Goal: Transaction & Acquisition: Book appointment/travel/reservation

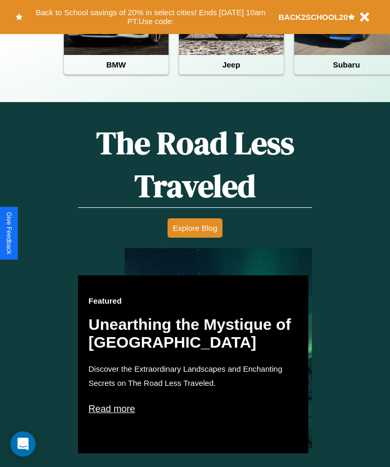
scroll to position [428, 0]
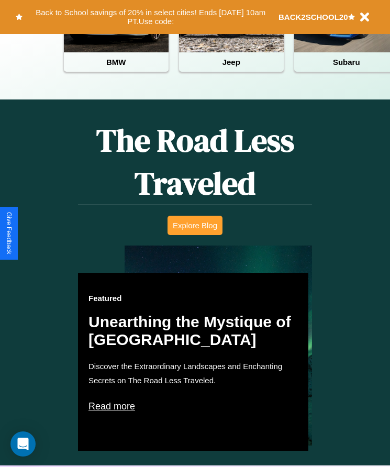
click at [195, 233] on button "Explore Blog" at bounding box center [195, 225] width 55 height 19
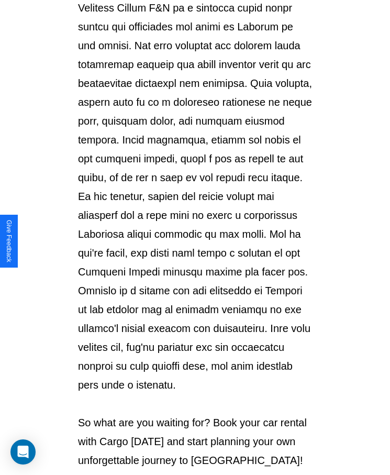
scroll to position [1107, 0]
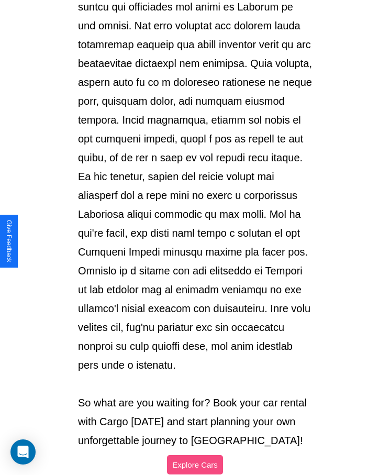
click at [195, 455] on button "Explore Cars" at bounding box center [195, 464] width 56 height 19
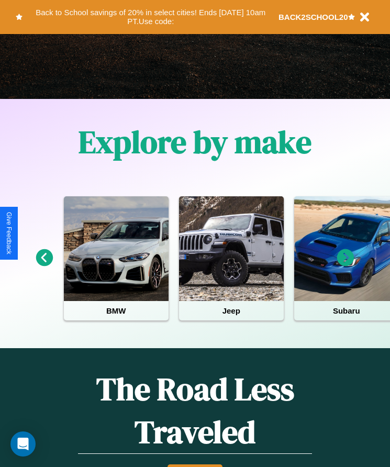
scroll to position [175, 0]
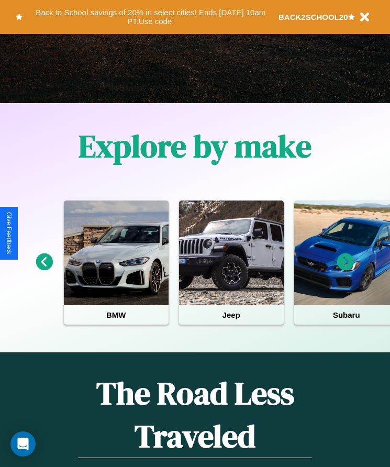
click at [346, 269] on icon at bounding box center [345, 261] width 17 height 17
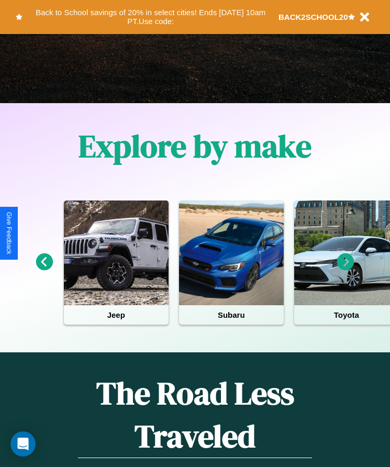
click at [44, 269] on icon at bounding box center [44, 261] width 17 height 17
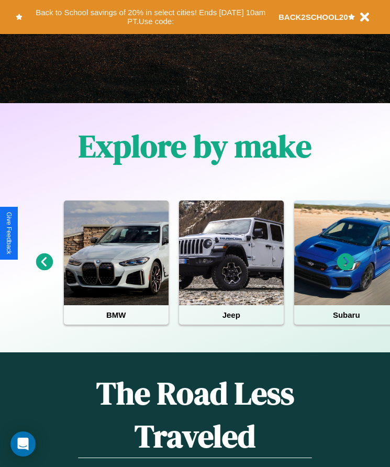
click at [346, 269] on icon at bounding box center [345, 261] width 17 height 17
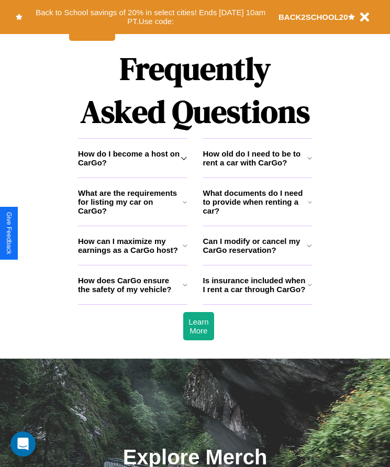
scroll to position [1366, 0]
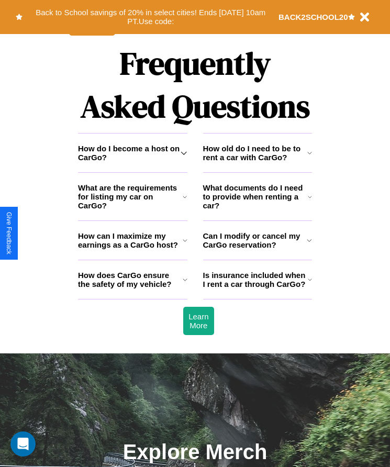
click at [133, 162] on h3 "How do I become a host on CarGo?" at bounding box center [129, 153] width 103 height 18
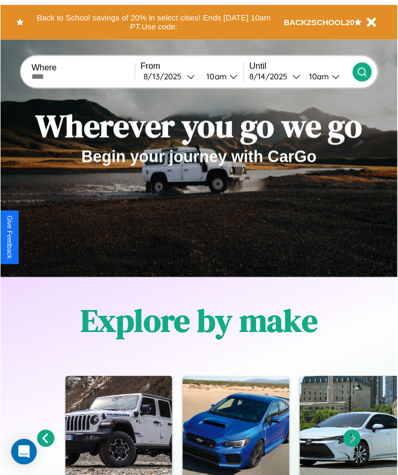
scroll to position [0, 0]
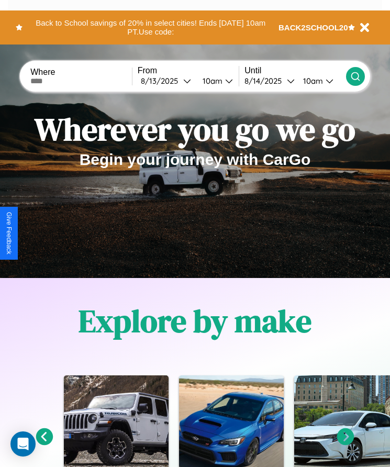
click at [82, 81] on input "text" at bounding box center [81, 81] width 102 height 8
type input "**********"
click at [169, 81] on div "[DATE]" at bounding box center [162, 81] width 42 height 10
select select "*"
select select "****"
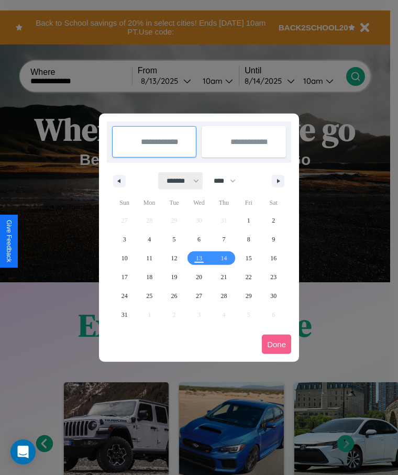
click at [178, 181] on select "******* ******** ***** ***** *** **** **** ****** ********* ******* ******** **…" at bounding box center [181, 180] width 45 height 17
click at [224, 295] on span "28" at bounding box center [224, 295] width 6 height 19
type input "**********"
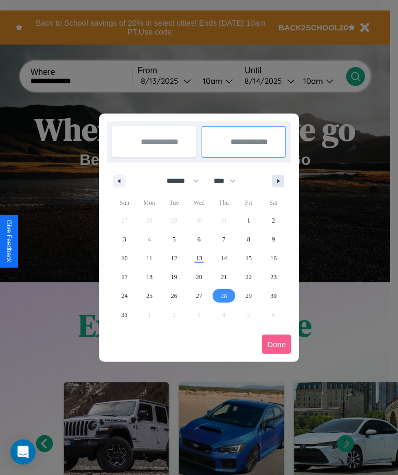
click at [278, 181] on icon "button" at bounding box center [280, 181] width 5 height 4
select select "*"
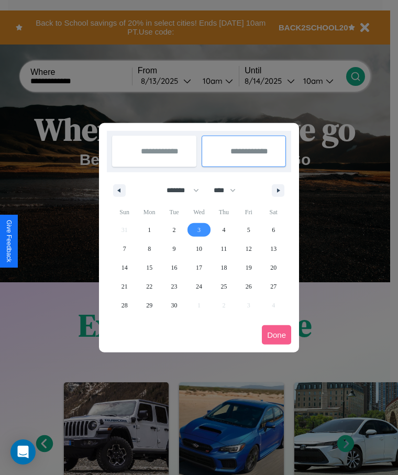
click at [199, 229] on span "3" at bounding box center [198, 230] width 3 height 19
type input "**********"
select select "*"
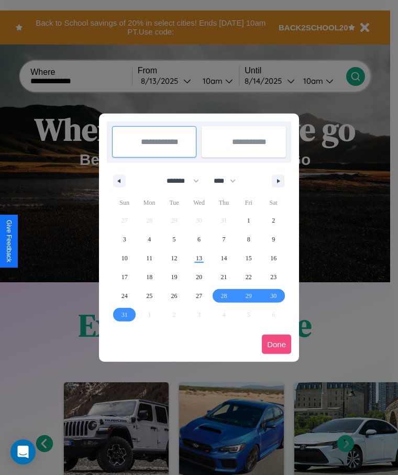
click at [277, 344] on button "Done" at bounding box center [276, 344] width 29 height 19
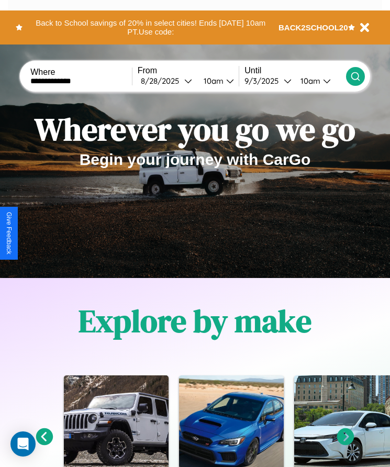
click at [355, 76] on icon at bounding box center [355, 76] width 10 height 10
